Goal: Task Accomplishment & Management: Use online tool/utility

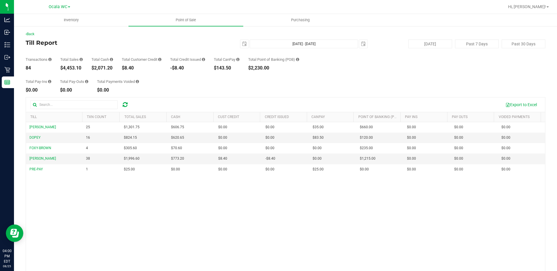
click at [204, 91] on div "Total Pay-Ins $0.00 Total Pay-Outs $0.00 Total Payments Voided $0.00" at bounding box center [286, 81] width 520 height 22
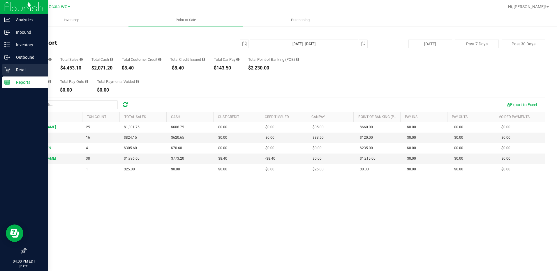
click at [5, 67] on div "Retail" at bounding box center [25, 70] width 46 height 12
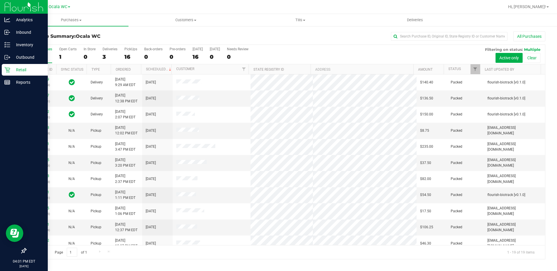
click at [24, 69] on p "Retail" at bounding box center [27, 69] width 35 height 7
click at [24, 46] on p "Inventory" at bounding box center [27, 44] width 35 height 7
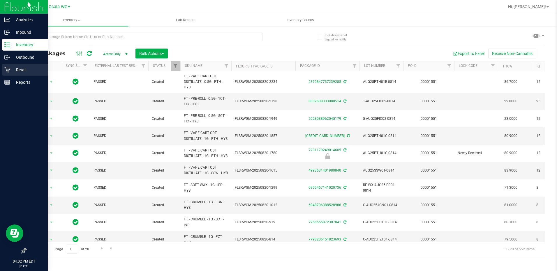
click at [26, 70] on p "Retail" at bounding box center [27, 69] width 35 height 7
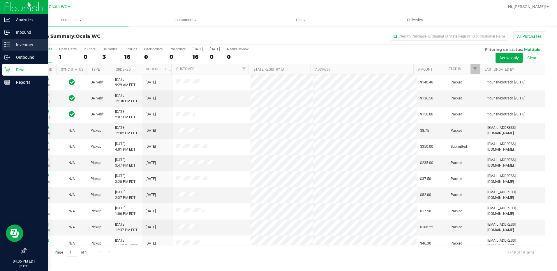
click at [12, 50] on div "Inventory" at bounding box center [25, 45] width 46 height 12
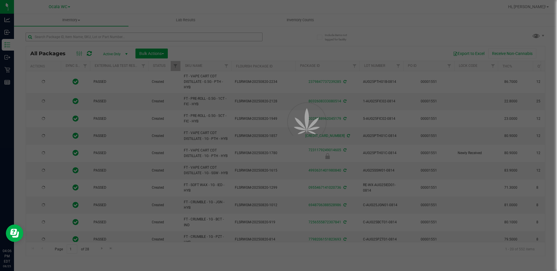
click at [71, 39] on div at bounding box center [278, 135] width 557 height 271
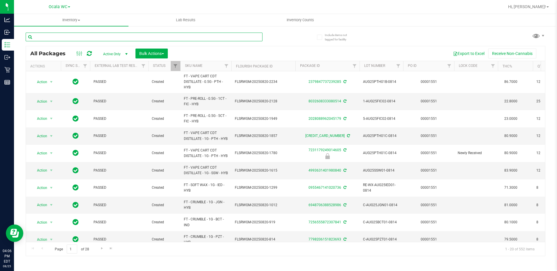
click at [71, 39] on input "text" at bounding box center [144, 37] width 237 height 9
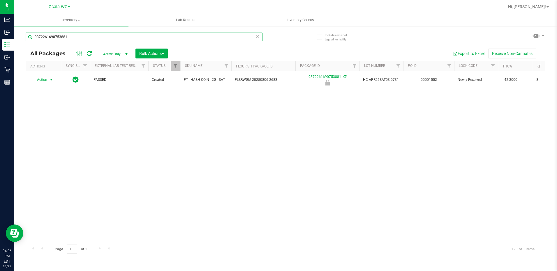
type input "9372261690753881"
click at [42, 82] on span "Action" at bounding box center [40, 80] width 16 height 8
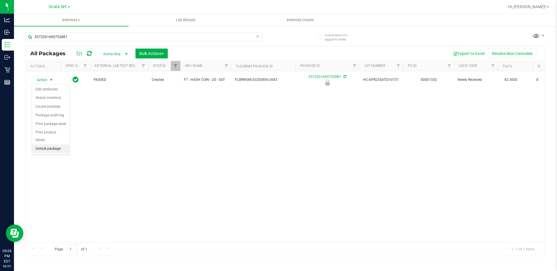
click at [53, 145] on li "Unlock package" at bounding box center [50, 149] width 37 height 9
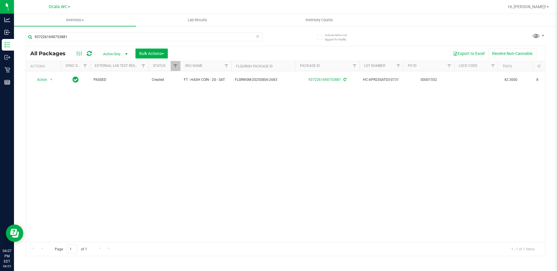
click at [15, 69] on div "Include items not tagged for facility 9372261690753881 All Packages Active Only…" at bounding box center [285, 115] width 543 height 178
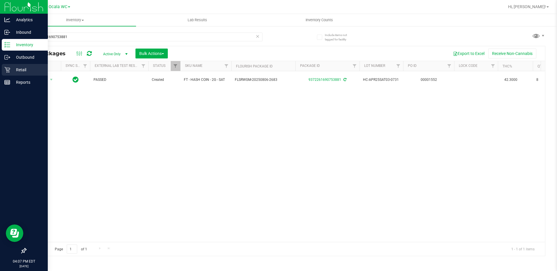
click at [6, 69] on icon at bounding box center [7, 70] width 6 height 6
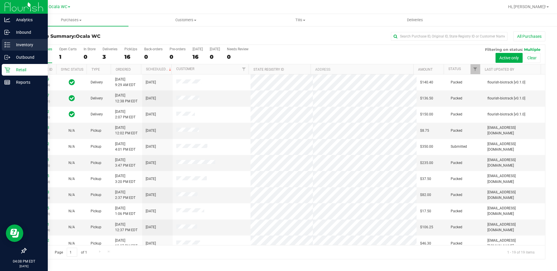
click at [13, 48] on p "Inventory" at bounding box center [27, 44] width 35 height 7
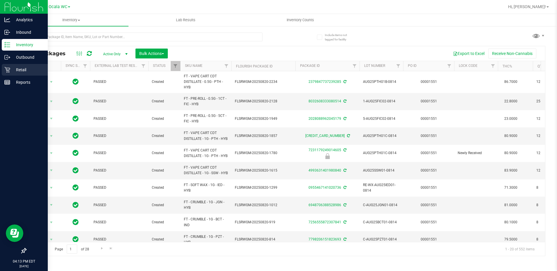
click at [22, 72] on p "Retail" at bounding box center [27, 69] width 35 height 7
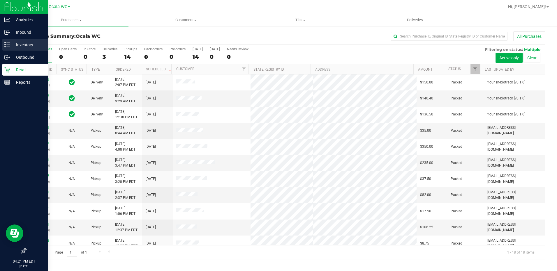
click at [12, 42] on p "Inventory" at bounding box center [27, 44] width 35 height 7
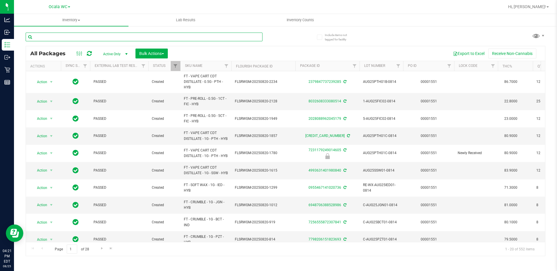
click at [72, 36] on input "text" at bounding box center [144, 37] width 237 height 9
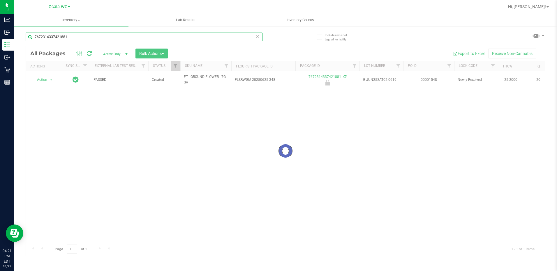
type input "7672314337421881"
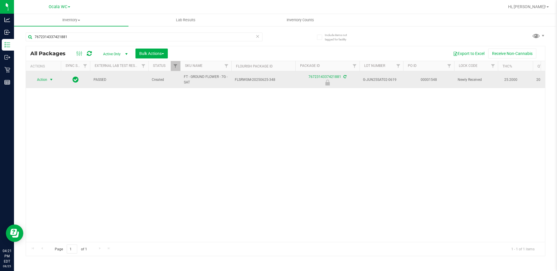
click at [39, 82] on span "Action" at bounding box center [40, 80] width 16 height 8
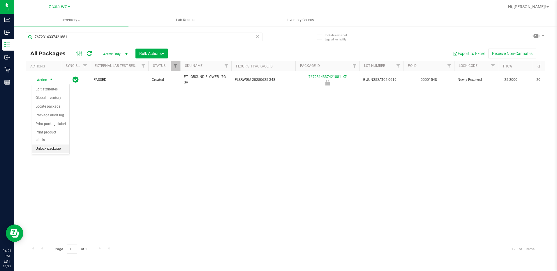
click at [36, 145] on li "Unlock package" at bounding box center [50, 149] width 37 height 9
